Goal: Information Seeking & Learning: Learn about a topic

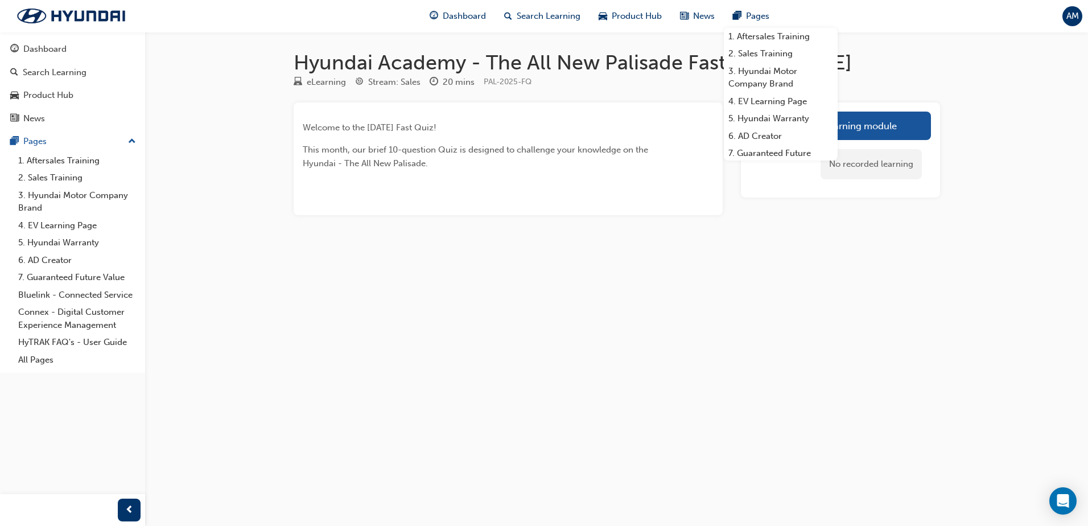
click at [435, 274] on div "Hyundai Academy - The All New Palisade Fast Quiz: [DATE] eLearning Stream: Sale…" at bounding box center [544, 263] width 1088 height 526
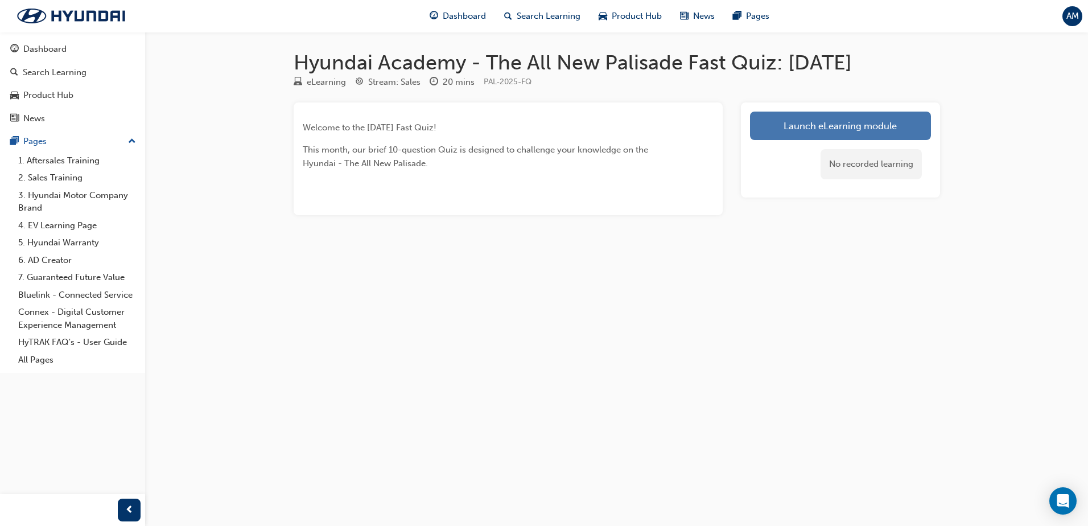
click at [838, 121] on link "Launch eLearning module" at bounding box center [840, 126] width 181 height 28
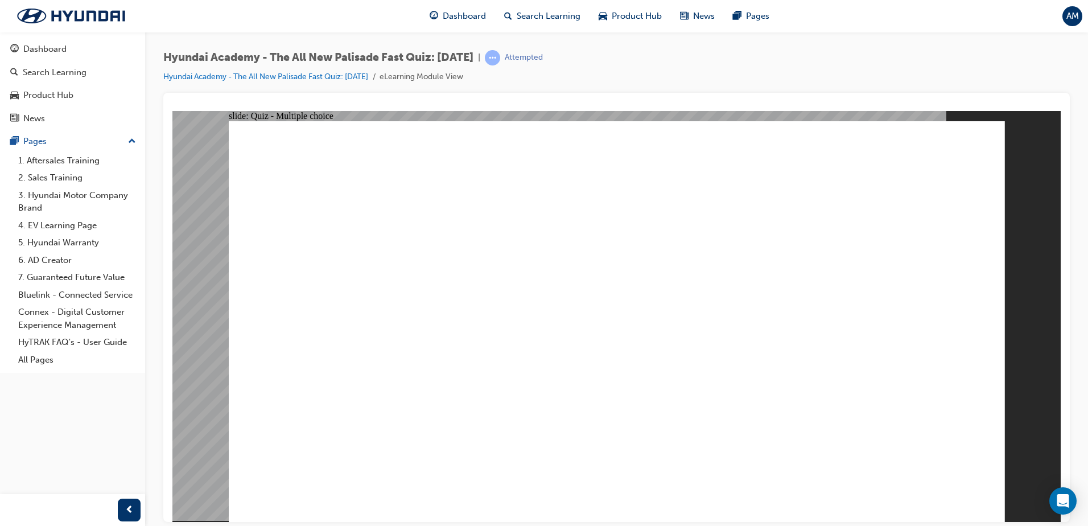
radio input "true"
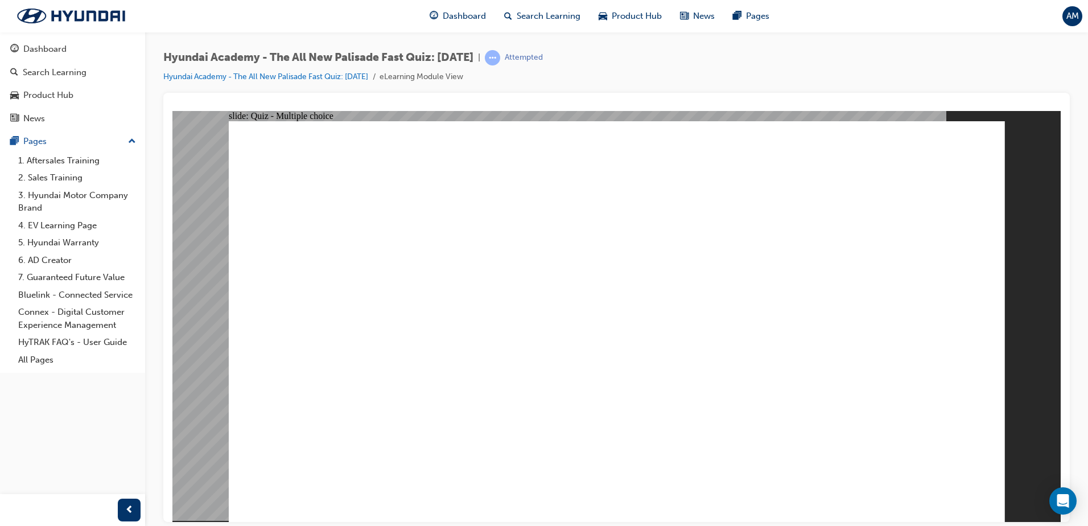
radio input "true"
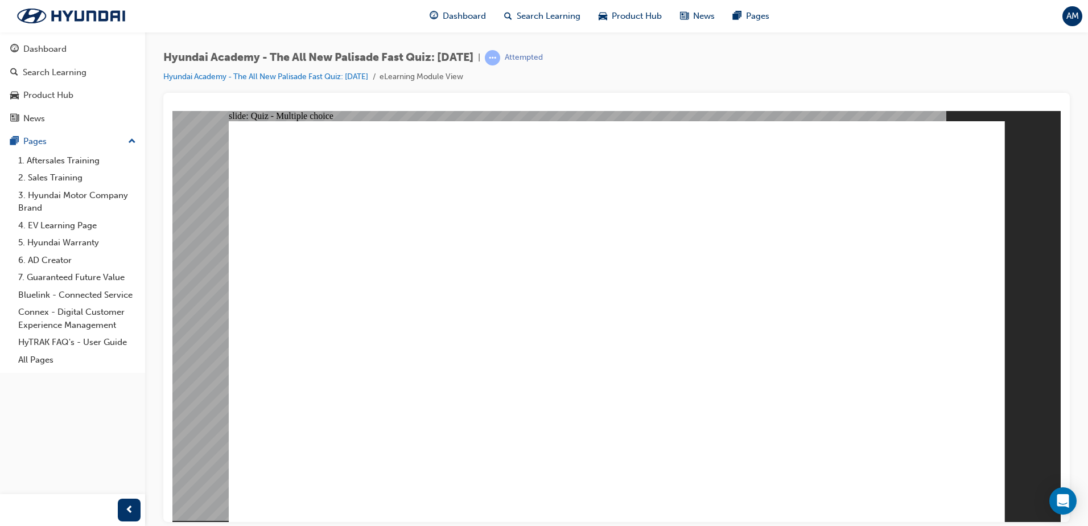
radio input "true"
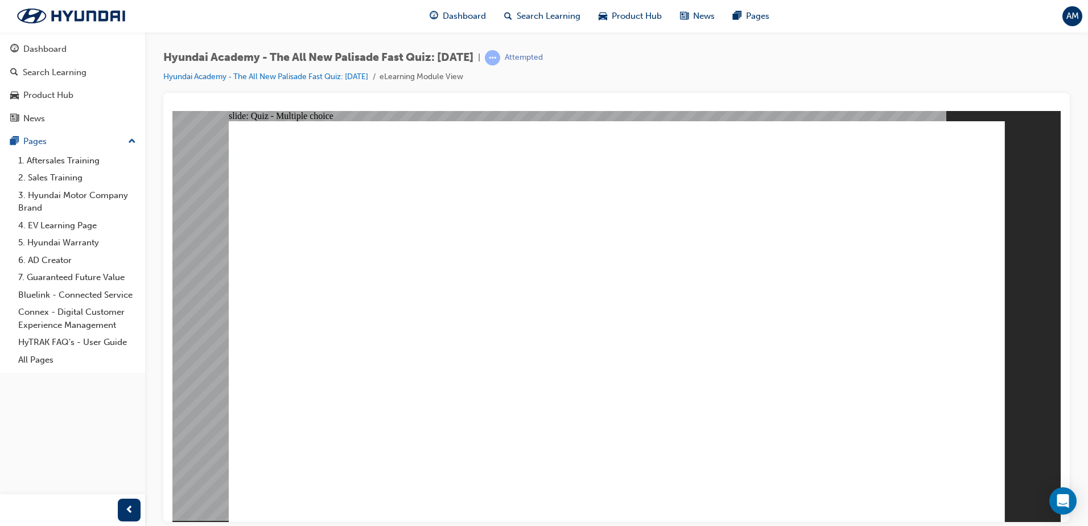
checkbox input "true"
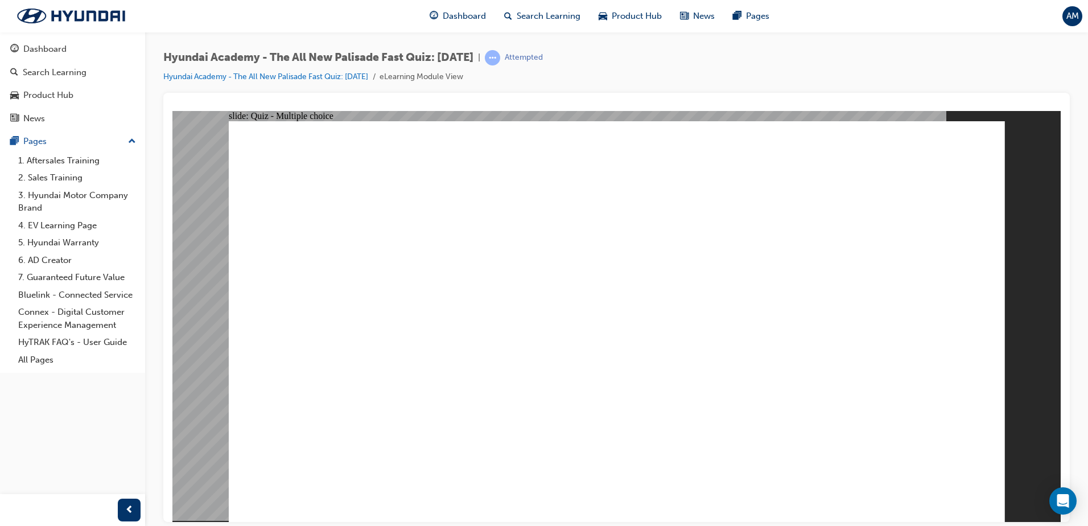
radio input "true"
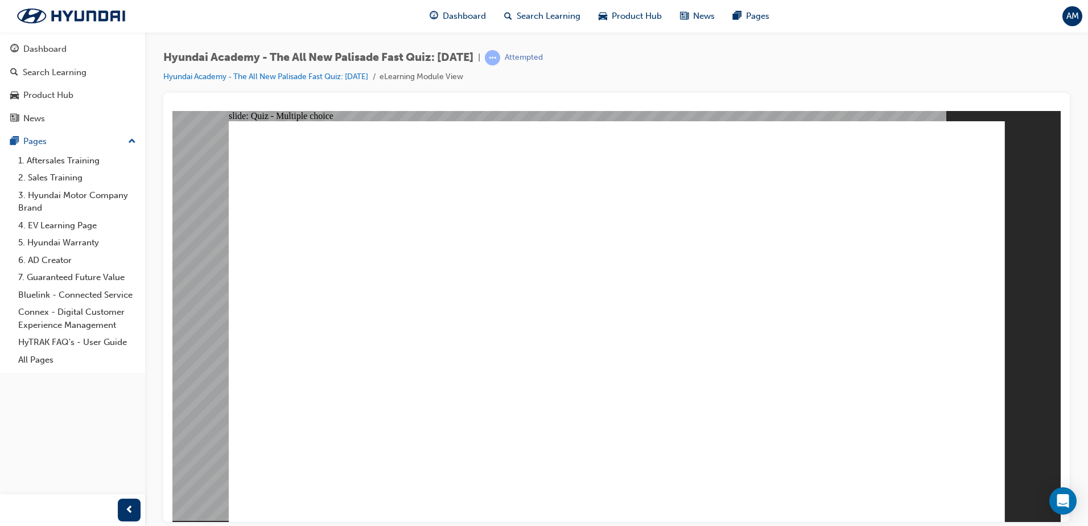
checkbox input "true"
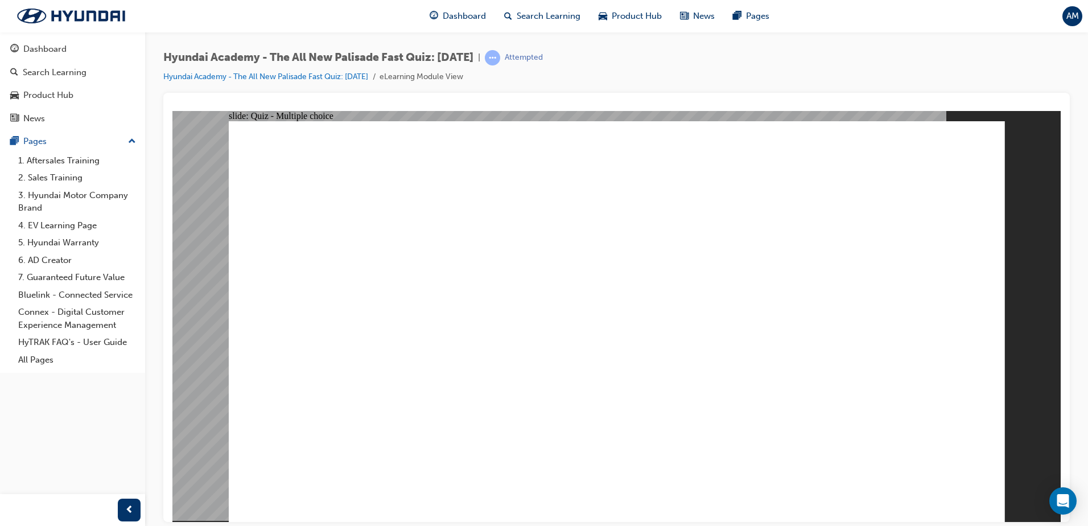
checkbox input "true"
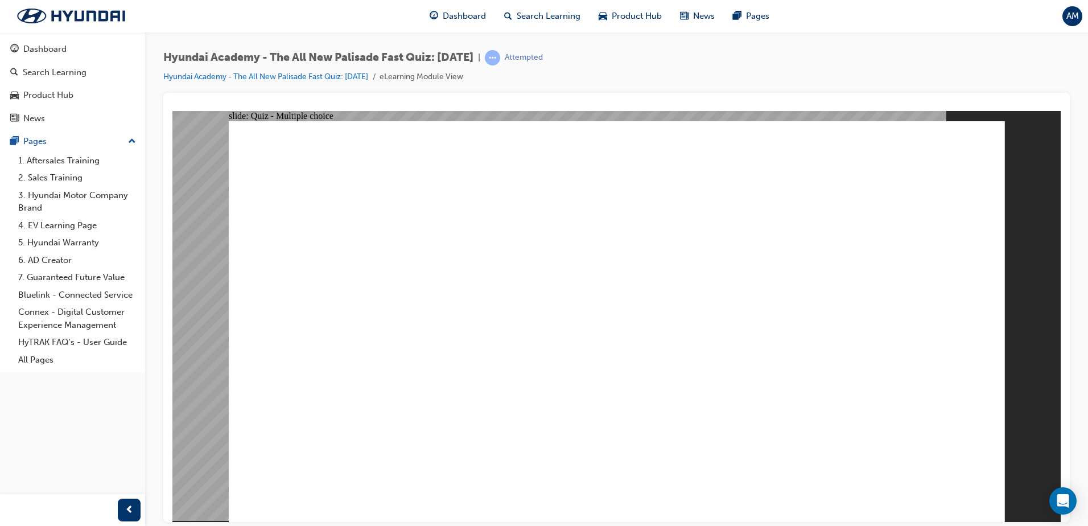
radio input "true"
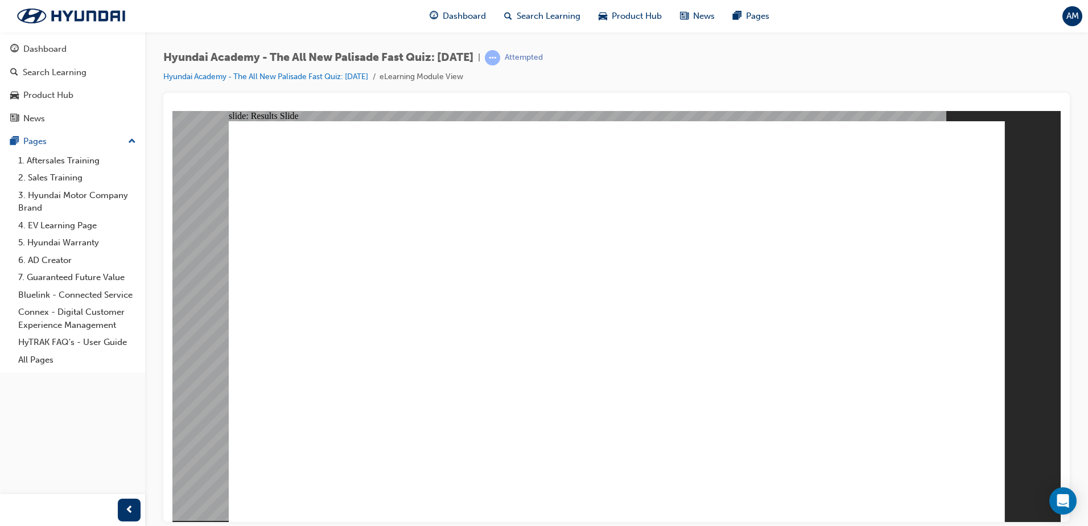
radio input "true"
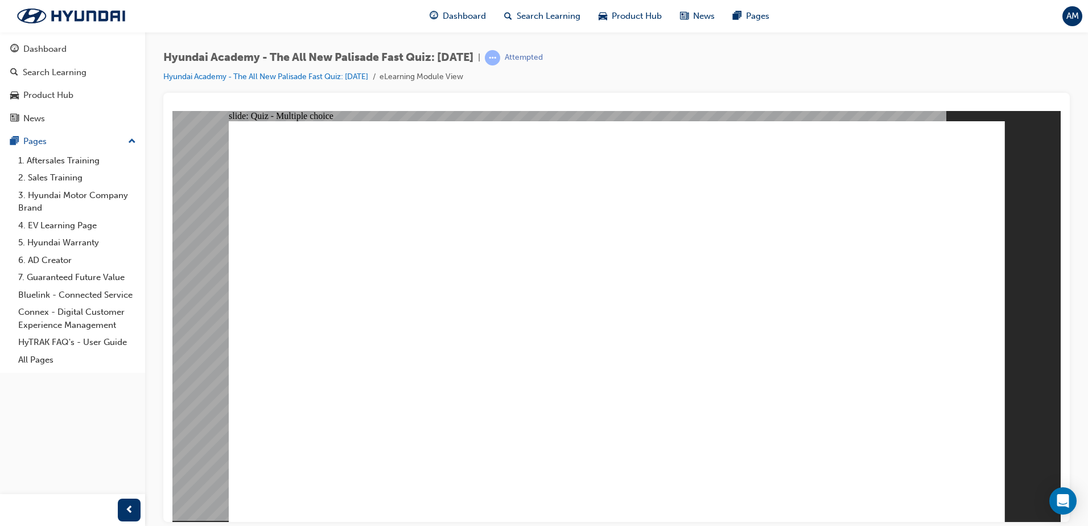
radio input "true"
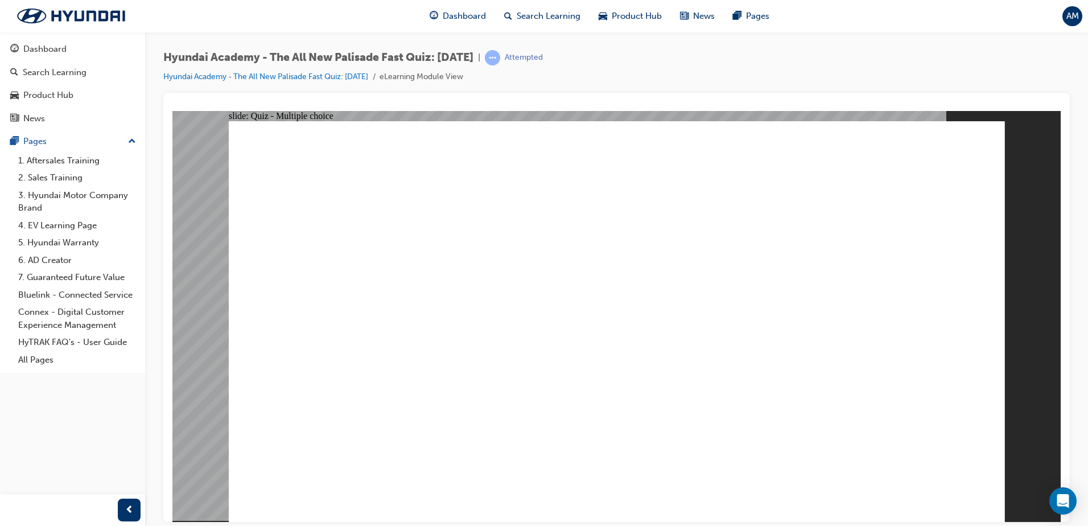
radio input "true"
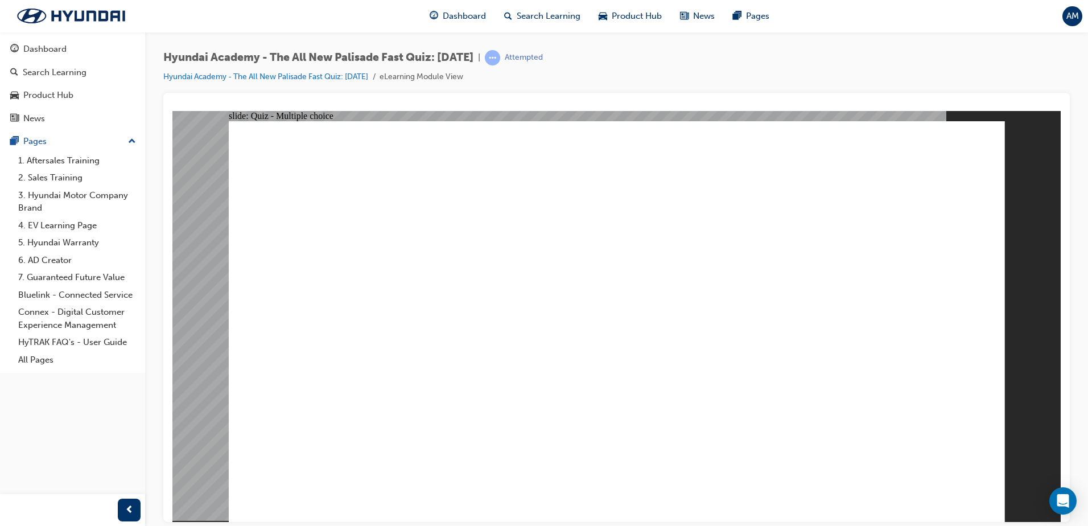
radio input "true"
checkbox input "true"
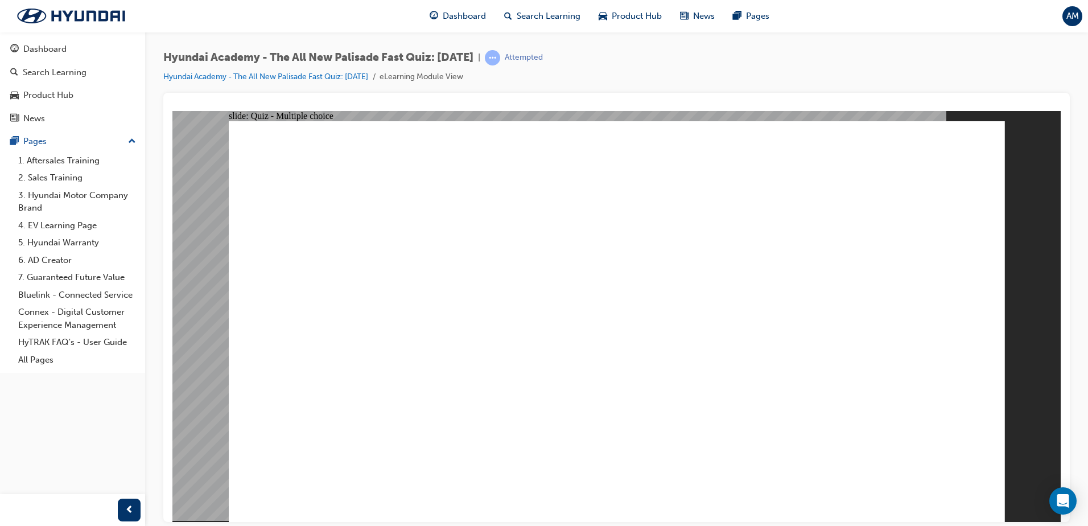
checkbox input "false"
checkbox input "true"
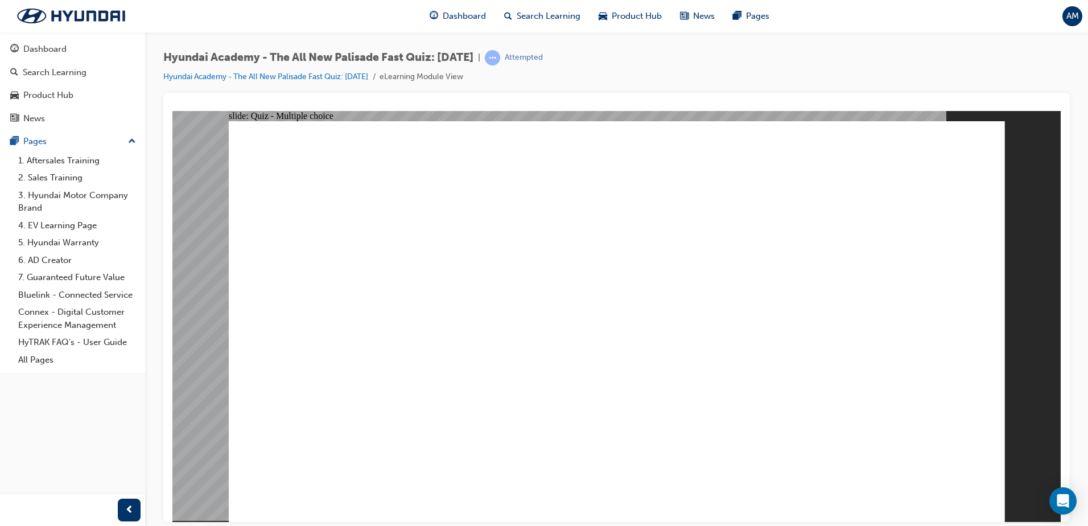
checkbox input "false"
checkbox input "true"
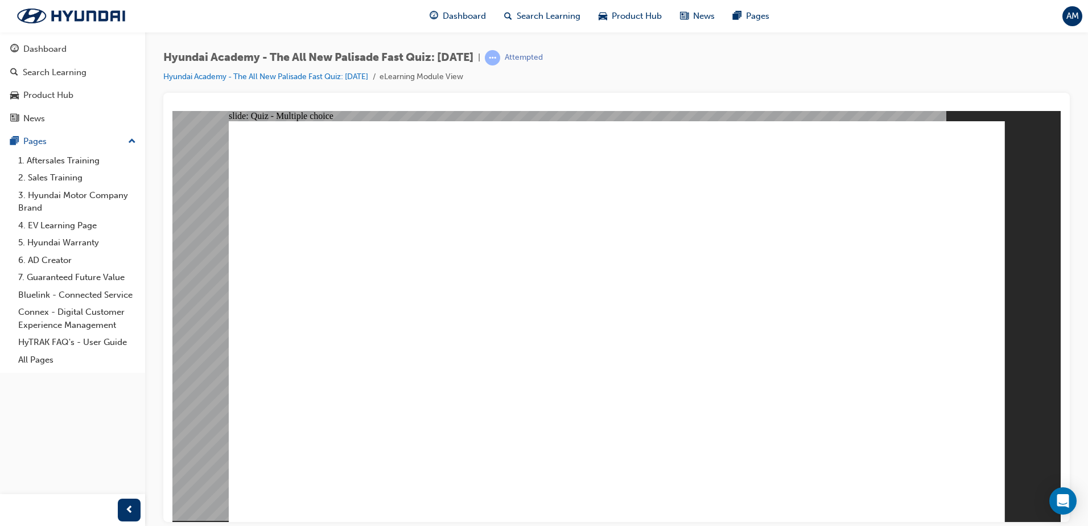
radio input "true"
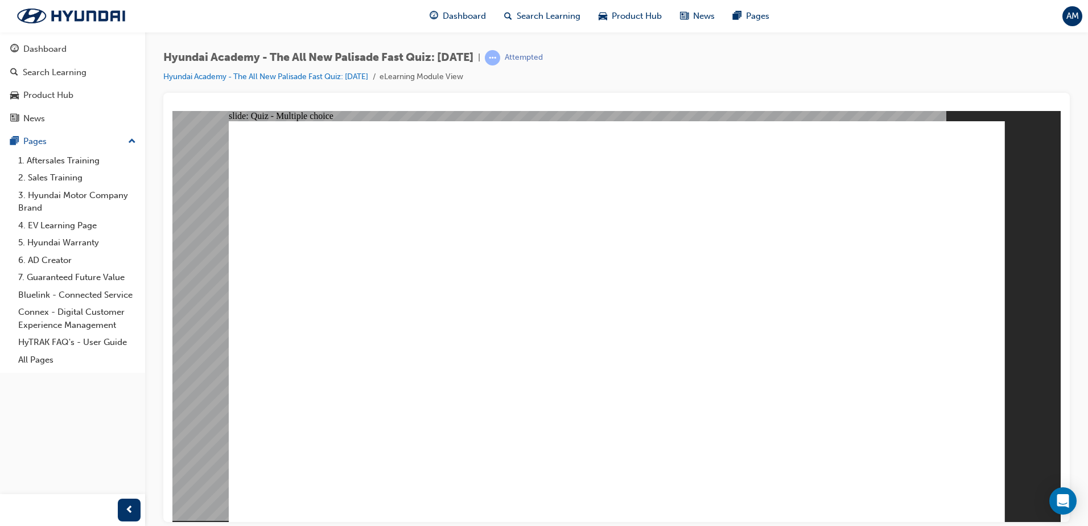
checkbox input "true"
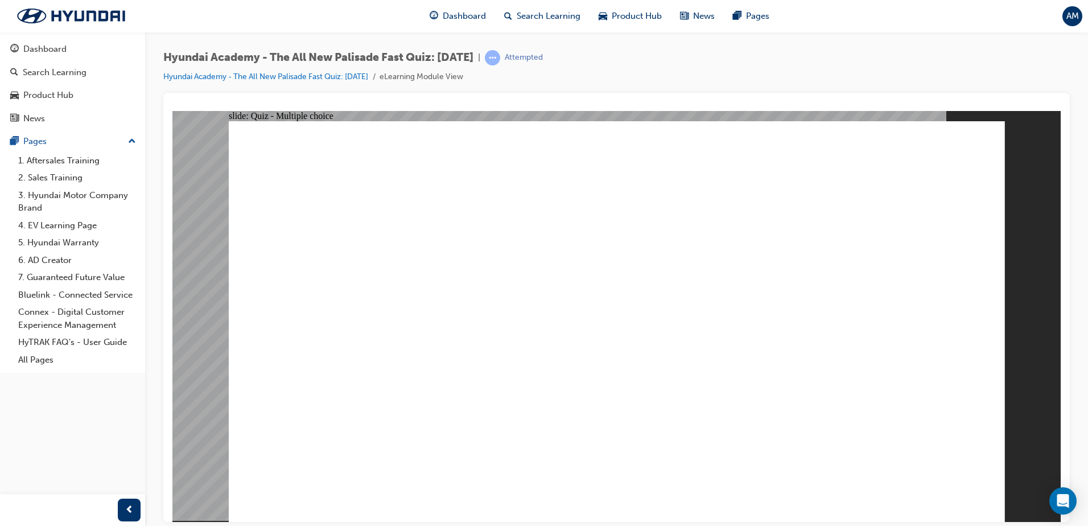
checkbox input "true"
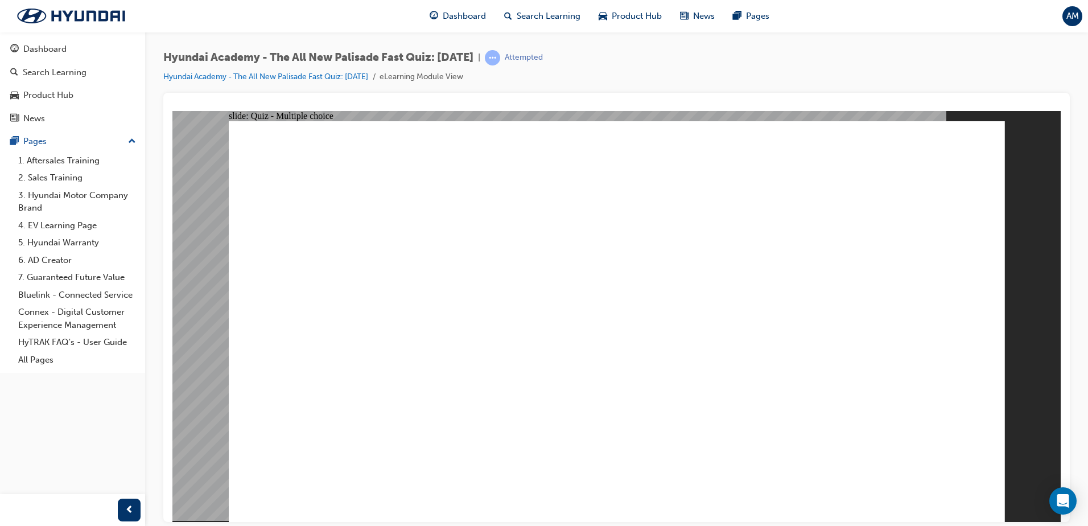
checkbox input "true"
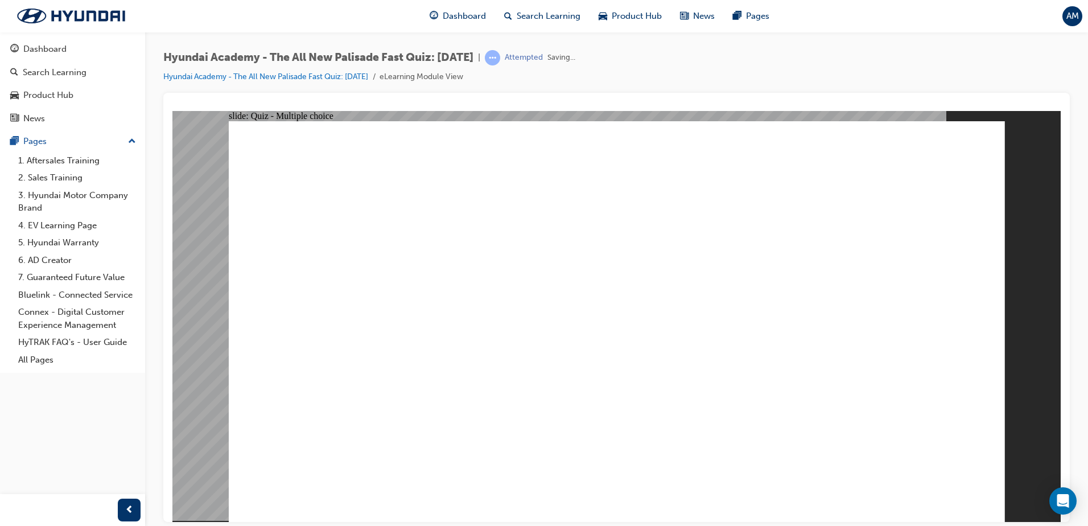
radio input "true"
